Goal: Information Seeking & Learning: Learn about a topic

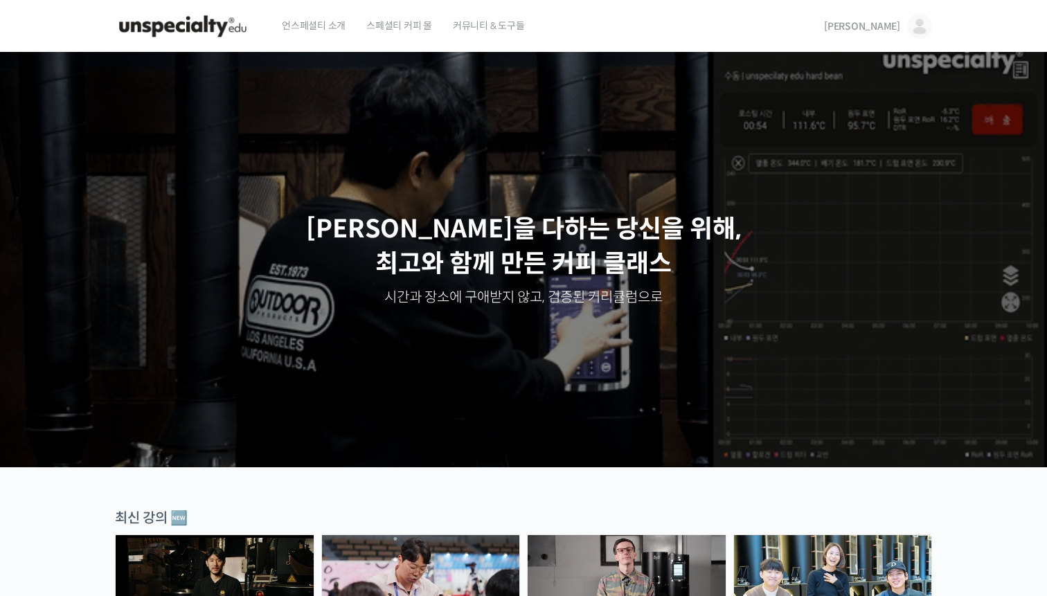
click at [321, 24] on span "언스페셜티 소개" at bounding box center [314, 25] width 64 height 53
click at [289, 24] on span "언스페셜티 소개" at bounding box center [314, 25] width 64 height 53
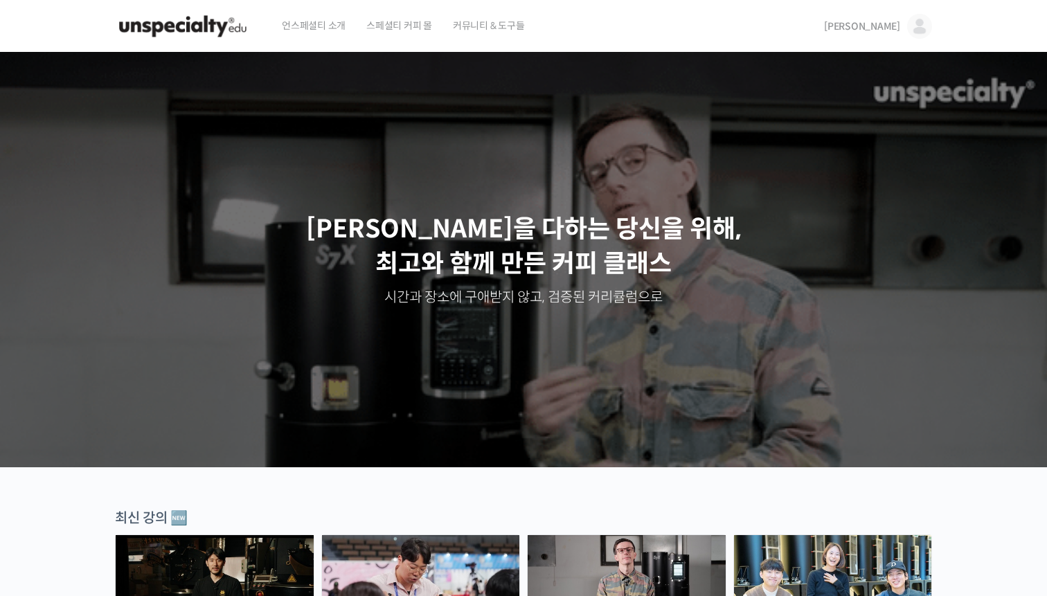
click at [324, 24] on span "언스페셜티 소개" at bounding box center [314, 25] width 64 height 53
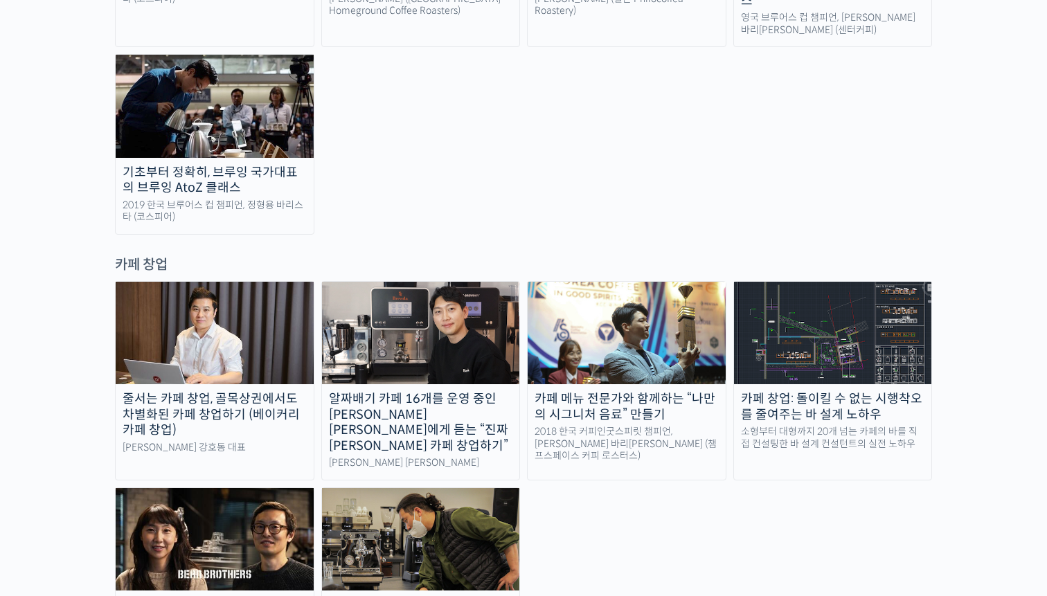
scroll to position [2630, 0]
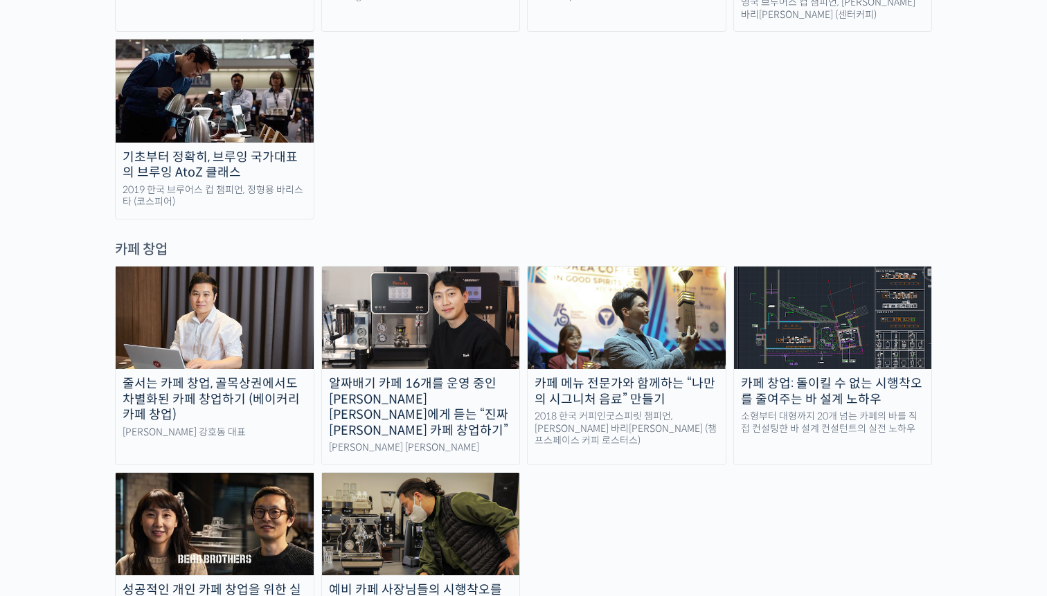
click at [375, 582] on div "예비 카페 사장님들의 시행착오를 줄여주는 머신, 설비 가이드" at bounding box center [421, 597] width 198 height 31
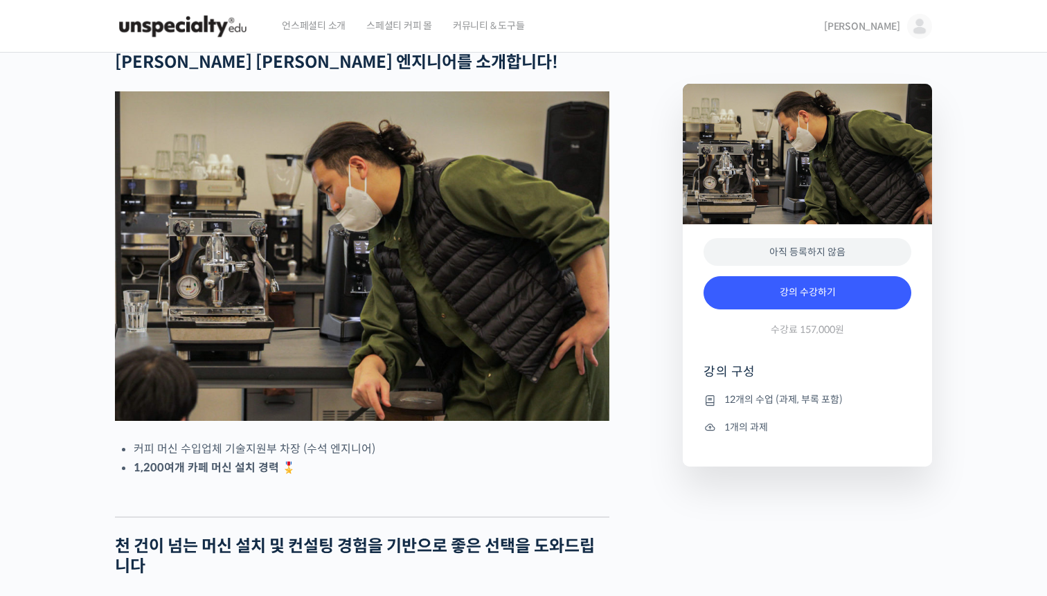
click at [401, 317] on img at bounding box center [362, 256] width 495 height 330
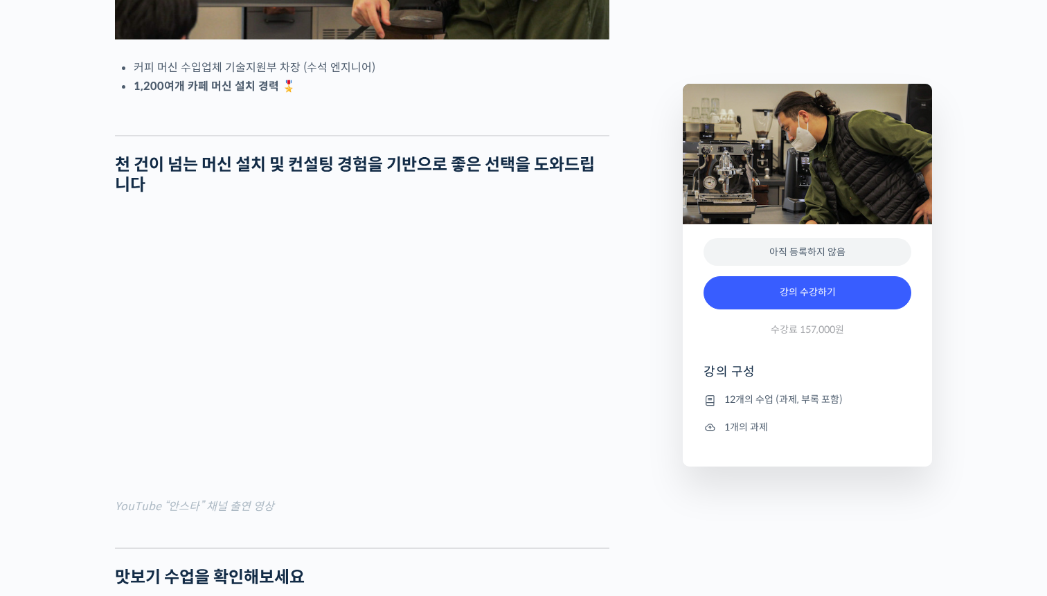
scroll to position [388, 0]
